Goal: Find specific page/section: Find specific page/section

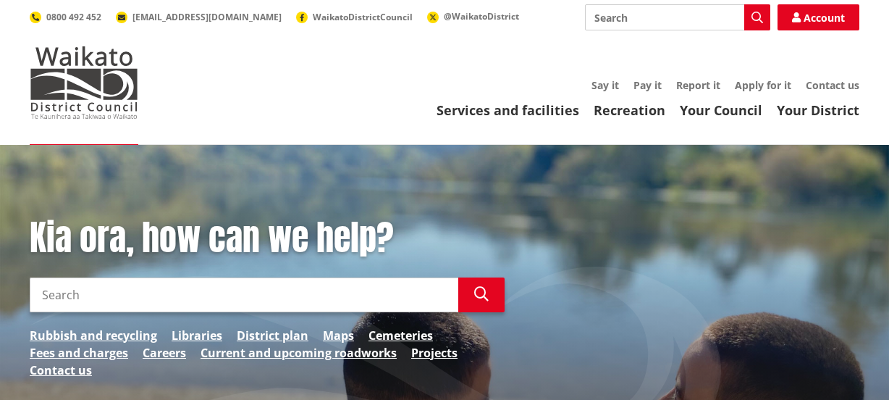
scroll to position [131, 0]
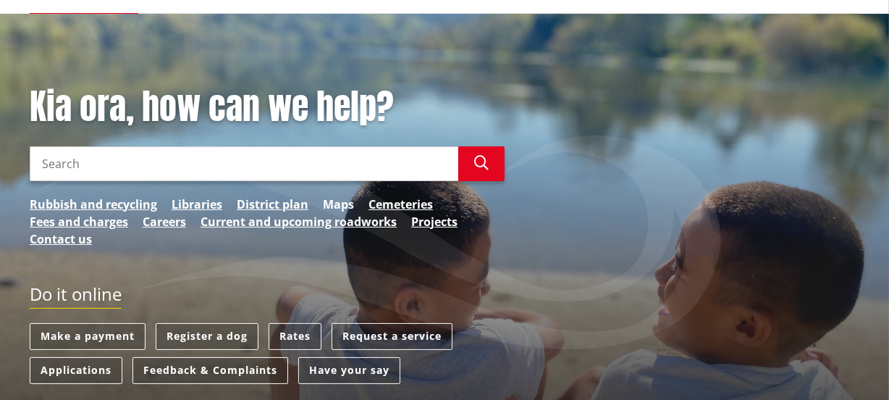
click at [337, 202] on link "Maps" at bounding box center [338, 203] width 31 height 17
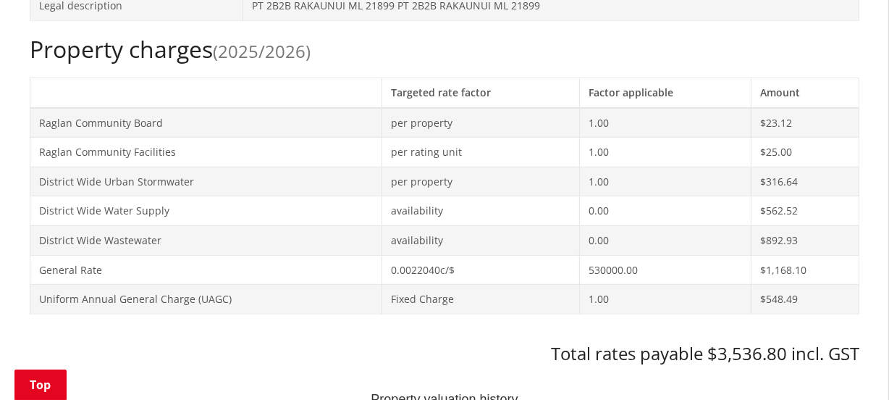
scroll to position [526, 0]
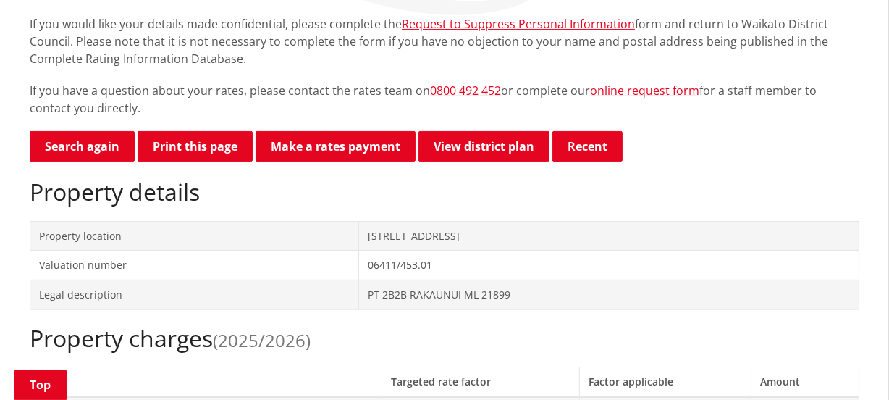
scroll to position [197, 0]
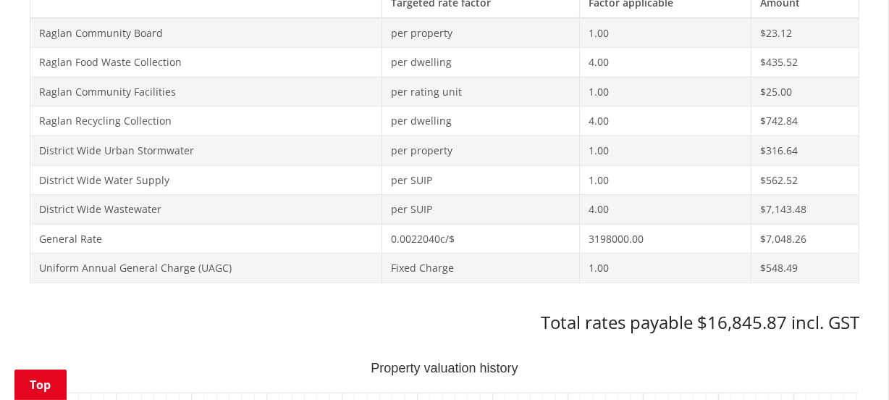
scroll to position [724, 0]
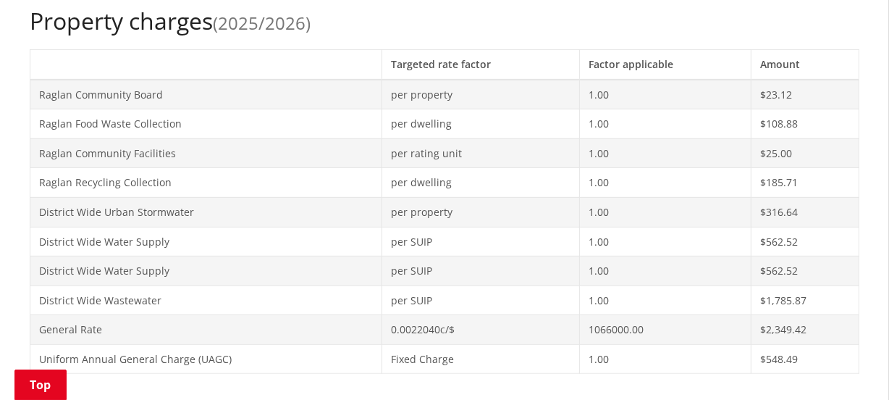
scroll to position [658, 0]
